Goal: Task Accomplishment & Management: Complete application form

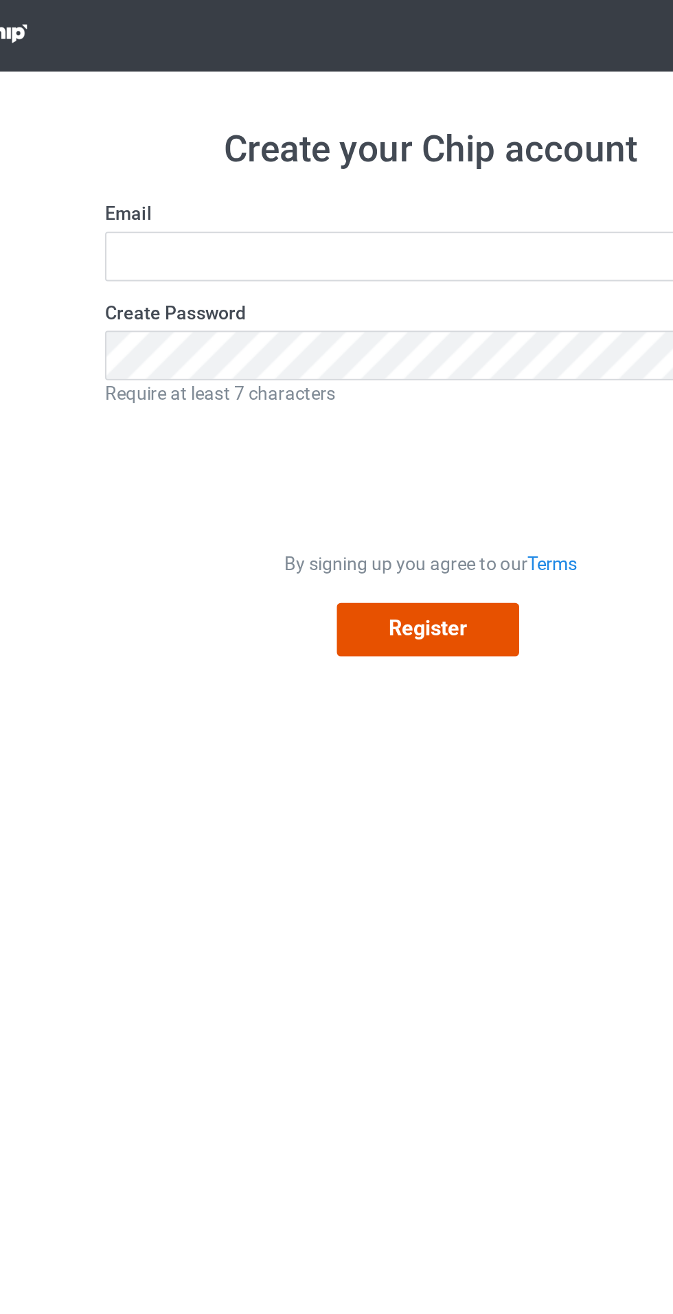
click at [352, 343] on button "Register" at bounding box center [335, 332] width 96 height 28
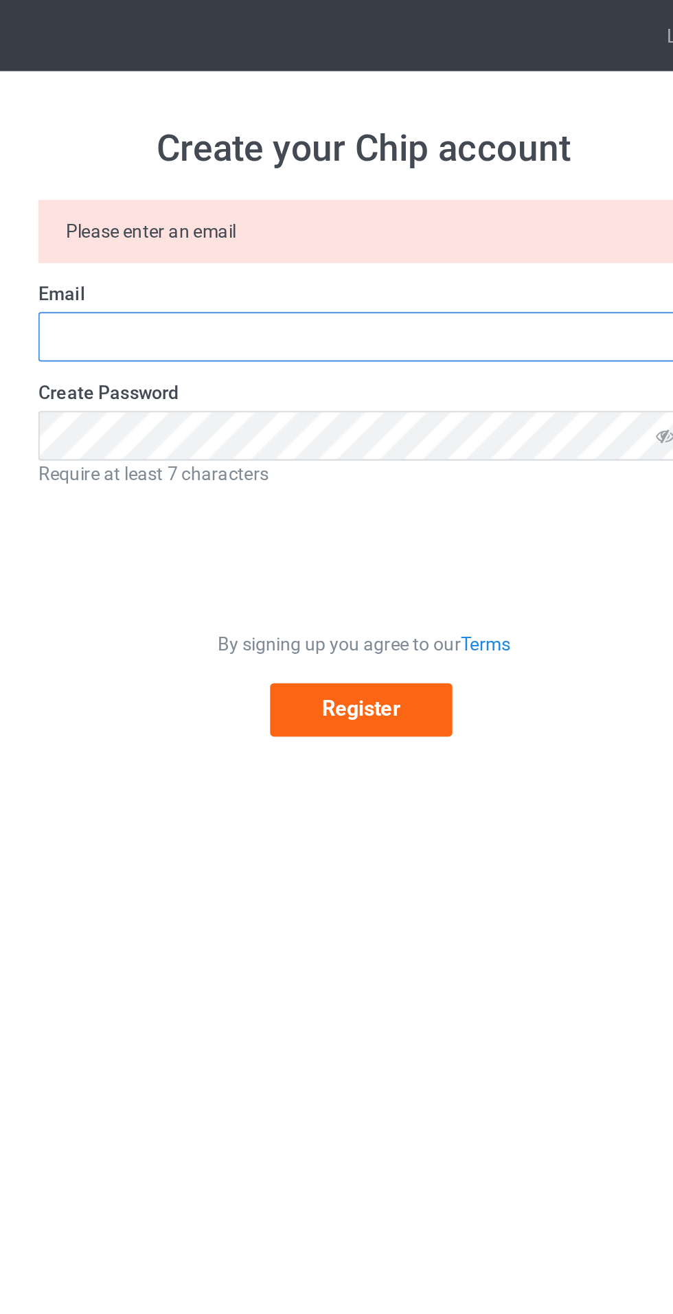
click at [295, 176] on input "text" at bounding box center [336, 178] width 343 height 26
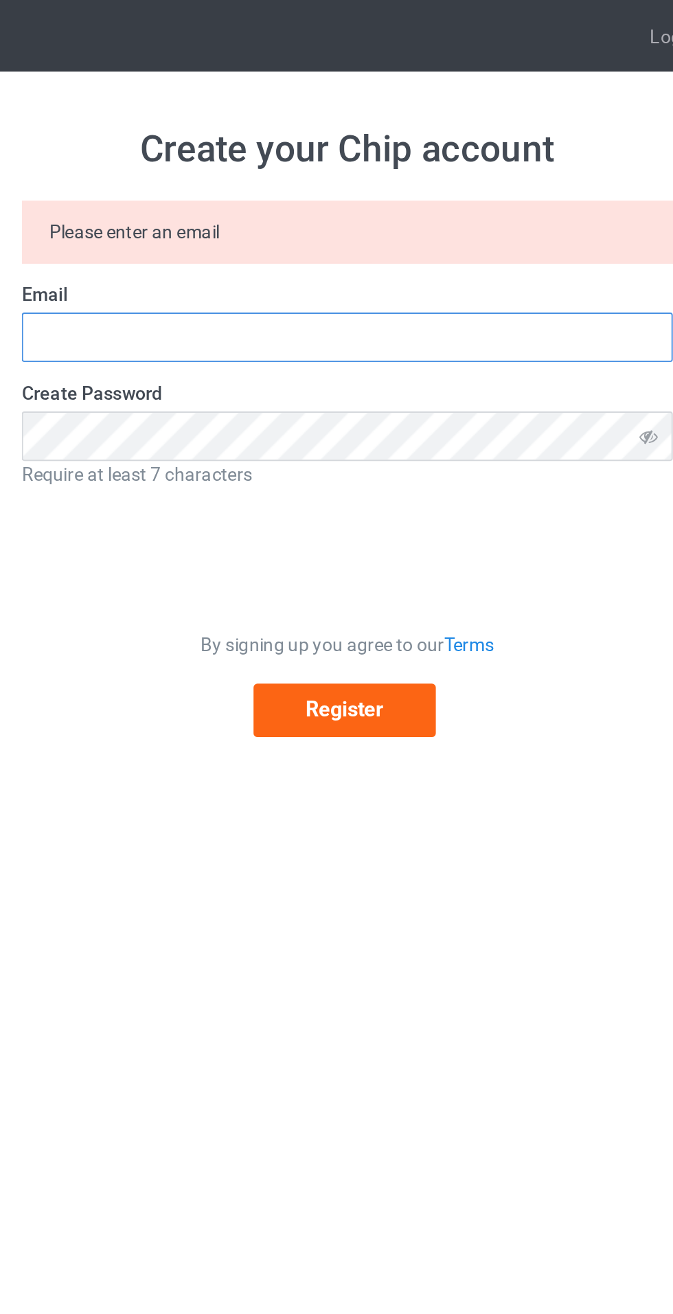
type input "[EMAIL_ADDRESS][DOMAIN_NAME]"
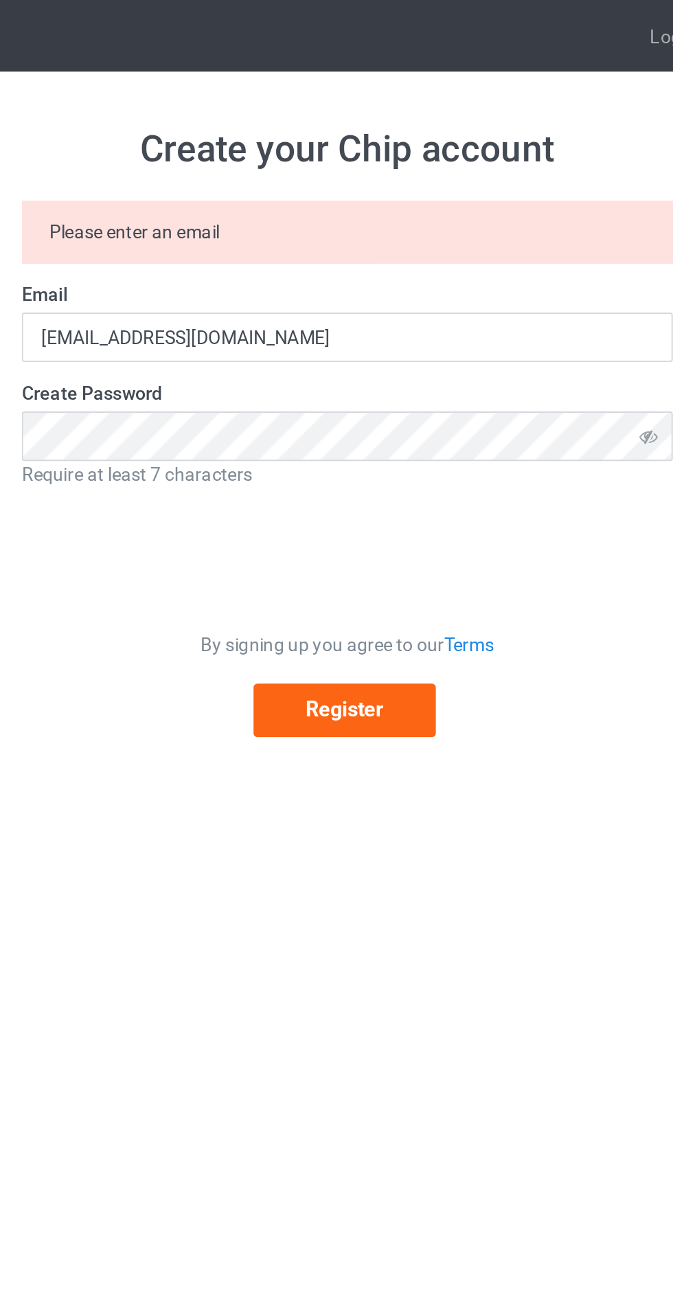
click at [508, 230] on icon at bounding box center [495, 229] width 25 height 25
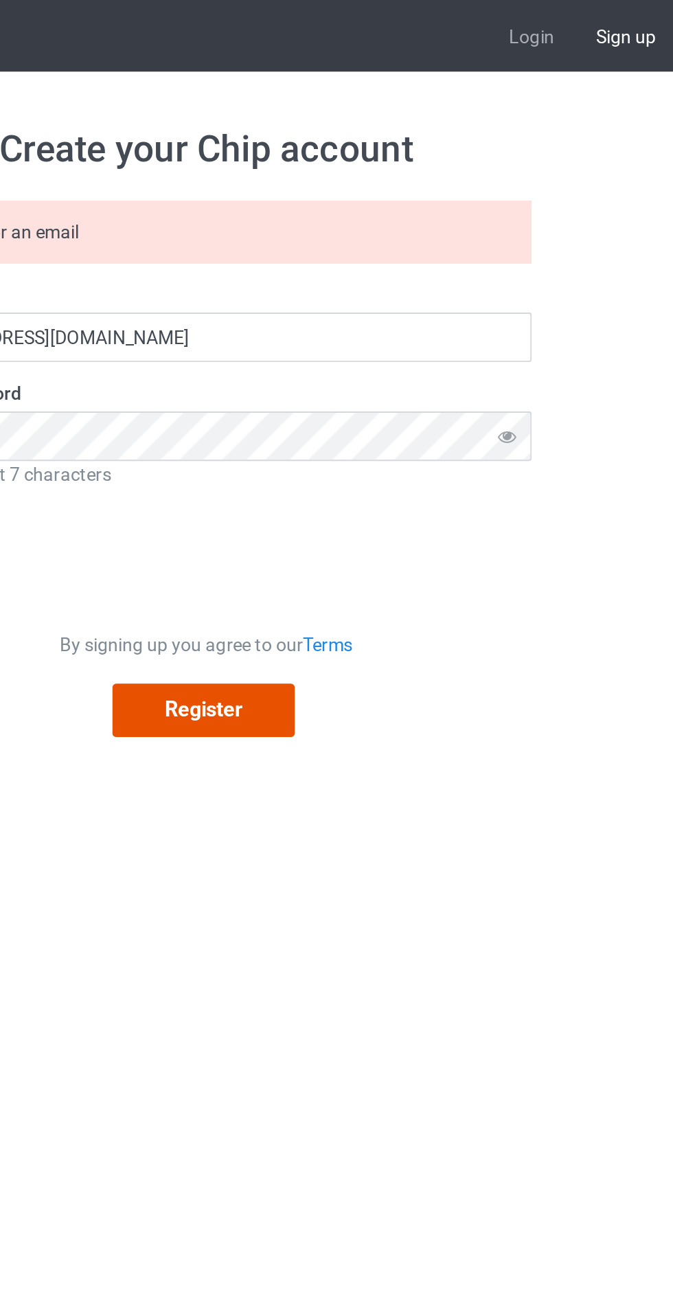
click at [361, 382] on button "Register" at bounding box center [335, 375] width 96 height 28
